Goal: Information Seeking & Learning: Find specific page/section

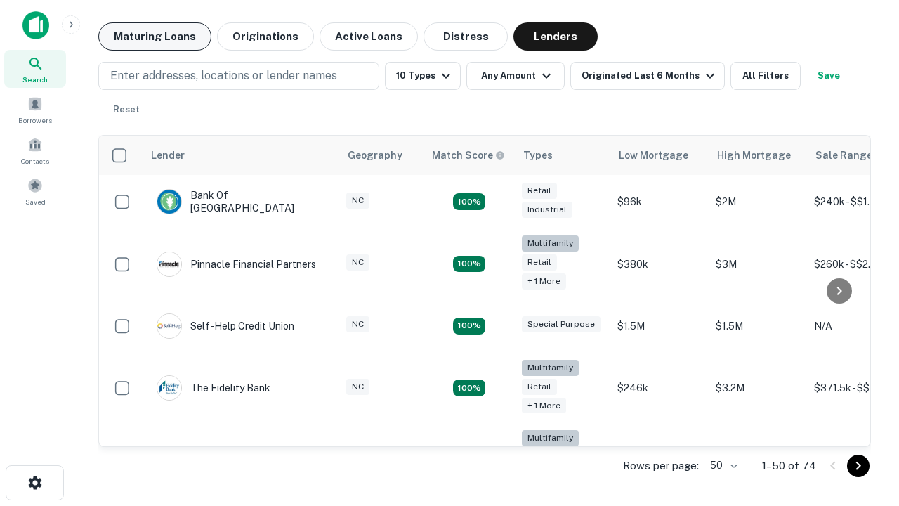
click at [154, 37] on button "Maturing Loans" at bounding box center [154, 36] width 113 height 28
